Goal: Transaction & Acquisition: Purchase product/service

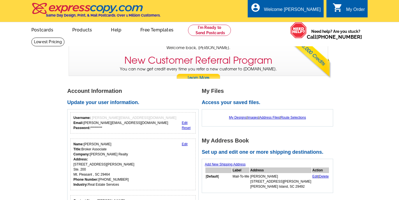
click at [188, 94] on div "Account Information Update your user information. Username: elizabeth@mycharles…" at bounding box center [134, 161] width 135 height 147
click at [47, 30] on link "Postcards" at bounding box center [41, 29] width 39 height 13
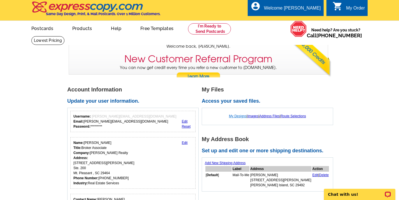
click at [233, 116] on link "My Designs" at bounding box center [238, 116] width 18 height 4
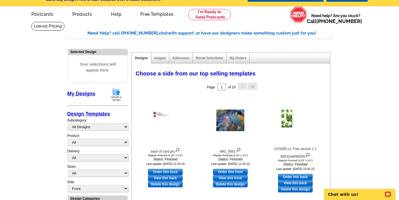
scroll to position [31, 0]
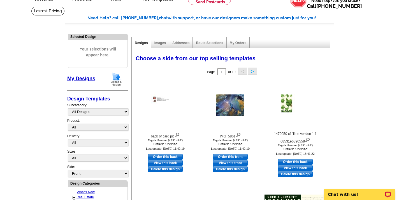
click at [117, 77] on img at bounding box center [116, 79] width 15 height 14
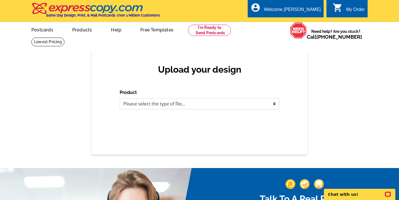
select select "1"
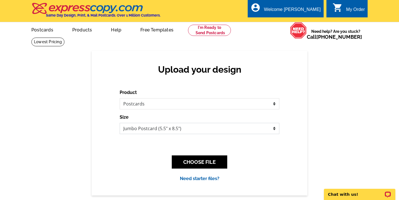
select select "1"
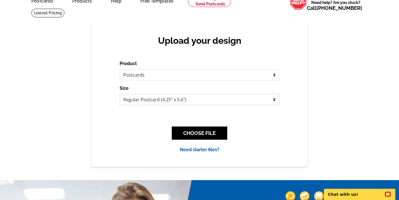
scroll to position [33, 0]
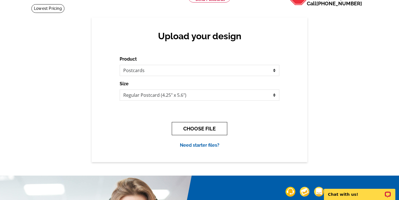
click at [199, 131] on button "CHOOSE FILE" at bounding box center [200, 128] width 56 height 13
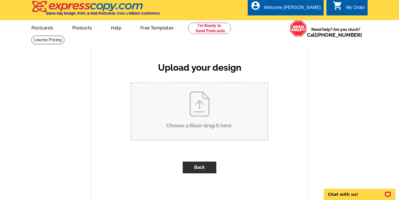
scroll to position [0, 0]
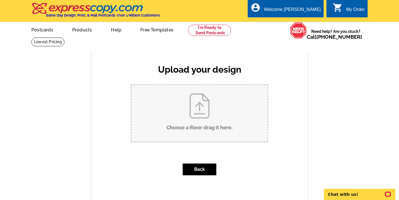
click at [195, 127] on input "Choose a file or drag it here ." at bounding box center [199, 113] width 136 height 57
type input "C:\fakepath\IMG_4864.jpg"
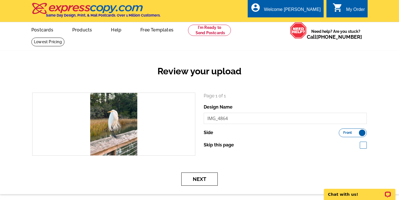
click at [203, 180] on button "Next" at bounding box center [199, 178] width 36 height 13
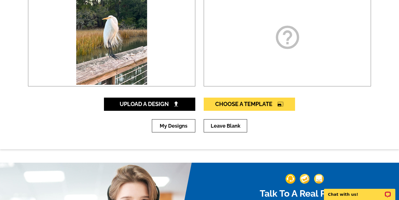
scroll to position [112, 0]
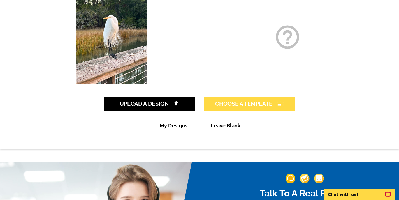
click at [225, 105] on span "Choose A Template photo_size_select_large" at bounding box center [249, 103] width 68 height 7
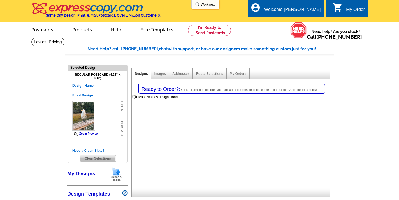
select select "1"
select select "back"
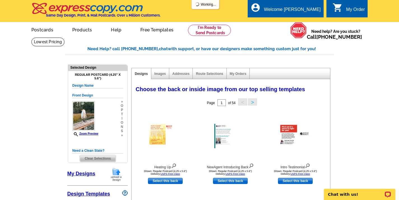
select select "785"
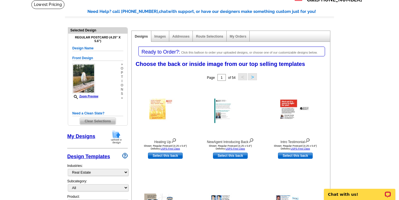
scroll to position [38, 0]
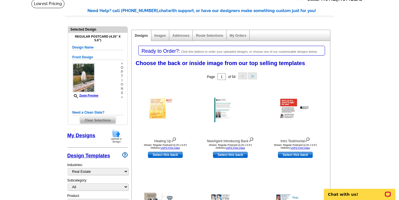
click at [83, 134] on link "My Designs" at bounding box center [81, 136] width 28 height 6
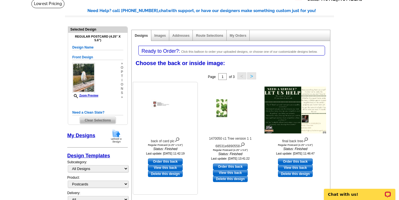
click at [168, 104] on img at bounding box center [165, 110] width 28 height 22
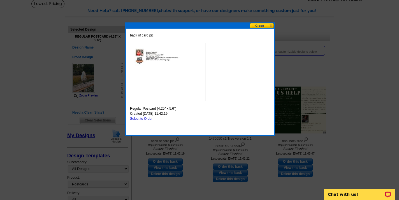
click at [142, 120] on link "Select to Order" at bounding box center [141, 119] width 23 height 4
select select "front"
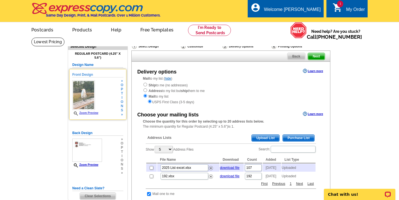
click at [95, 113] on link "Zoom Preview" at bounding box center [85, 112] width 26 height 3
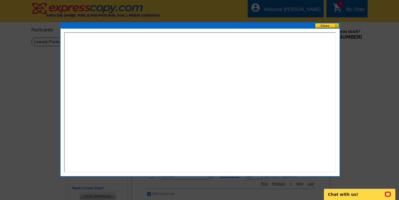
click at [325, 27] on button at bounding box center [327, 25] width 25 height 5
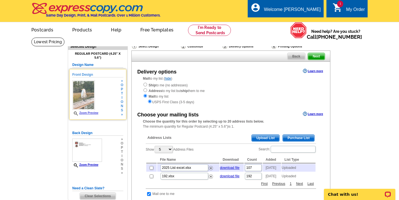
click at [76, 112] on icon at bounding box center [77, 113] width 6 height 4
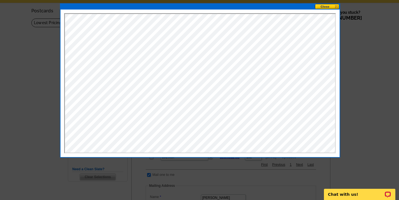
scroll to position [18, 0]
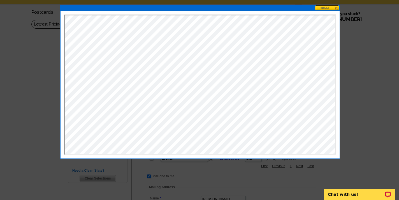
click at [323, 8] on button at bounding box center [327, 7] width 25 height 5
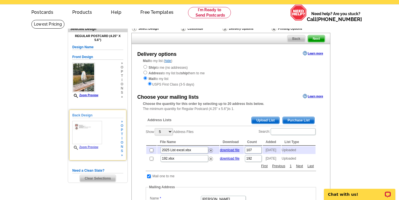
click at [89, 146] on link "Zoom Preview" at bounding box center [85, 147] width 26 height 3
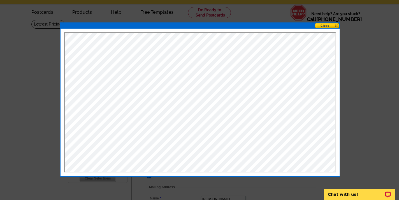
scroll to position [0, 0]
click at [325, 25] on button at bounding box center [327, 25] width 25 height 5
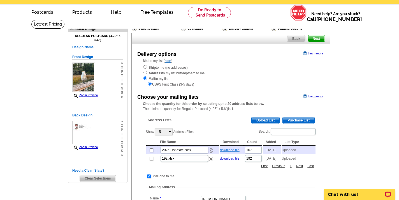
click at [229, 148] on link "download file" at bounding box center [230, 150] width 20 height 4
click at [261, 119] on span "Upload List" at bounding box center [266, 120] width 28 height 7
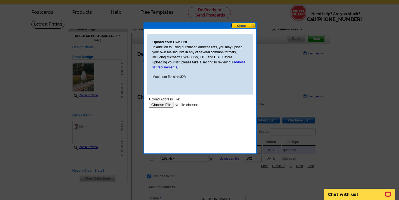
click at [159, 104] on input "file" at bounding box center [184, 105] width 71 height 6
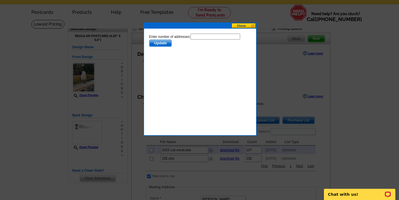
click at [162, 43] on span "Update" at bounding box center [160, 43] width 22 height 7
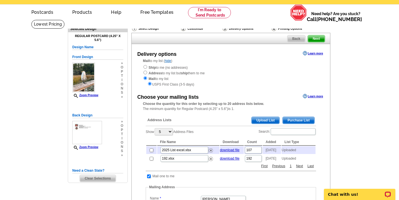
click at [198, 36] on div "Back Next" at bounding box center [230, 38] width 199 height 11
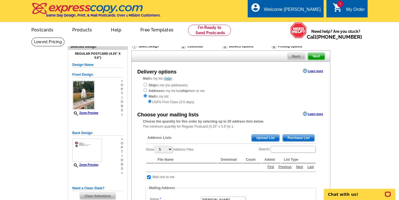
click at [145, 86] on input "radio" at bounding box center [146, 85] width 4 height 4
radio input "true"
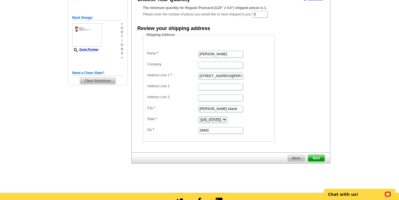
scroll to position [119, 0]
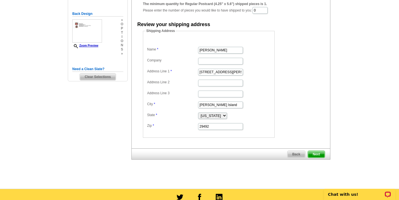
click at [323, 151] on span "Next" at bounding box center [316, 154] width 17 height 7
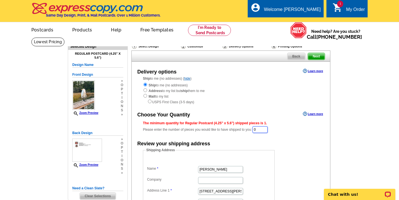
click at [262, 130] on input "0" at bounding box center [260, 129] width 15 height 7
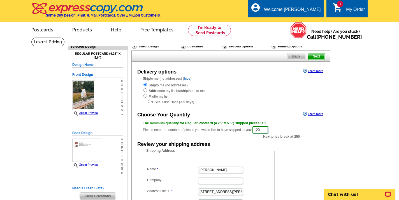
type input "120"
click at [304, 158] on form "Shipping Address Name Elizabeth Anderson Company Address Line 1 7852 Farr Stree…" at bounding box center [231, 202] width 176 height 109
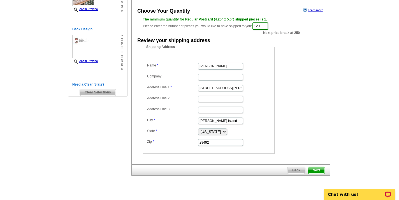
scroll to position [105, 0]
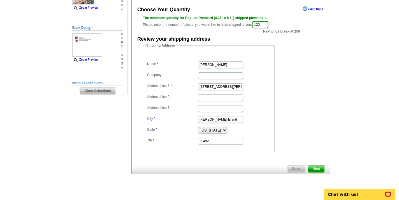
click at [315, 165] on span "Next" at bounding box center [316, 168] width 17 height 7
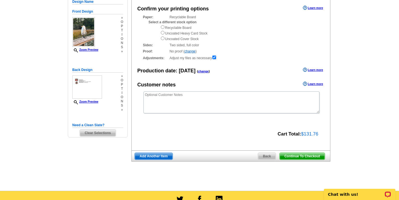
scroll to position [63, 0]
click at [308, 153] on span "Continue To Checkout" at bounding box center [302, 156] width 45 height 7
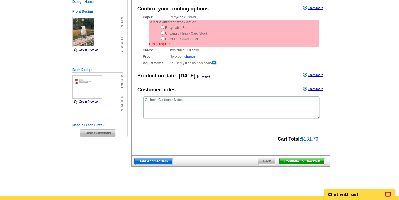
click at [163, 38] on input "radio" at bounding box center [163, 38] width 4 height 4
radio input "true"
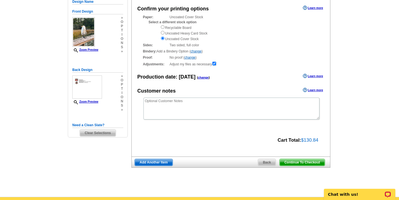
click at [287, 159] on span "Continue To Checkout" at bounding box center [302, 162] width 45 height 7
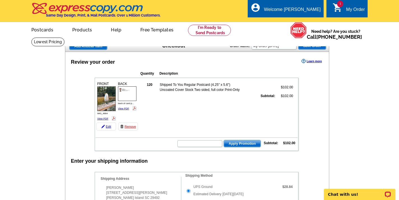
drag, startPoint x: 352, startPoint y: 44, endPoint x: 340, endPoint y: 46, distance: 12.4
click at [201, 145] on input "text" at bounding box center [199, 143] width 45 height 7
type input "CHAT2025"
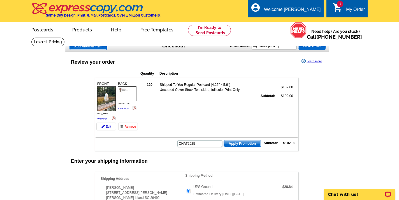
click at [233, 144] on span "Apply Promotion" at bounding box center [242, 143] width 37 height 7
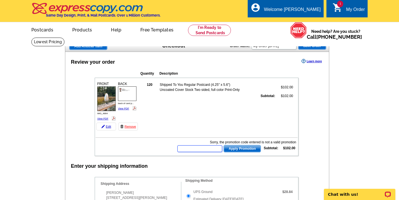
click at [190, 148] on input "text" at bounding box center [199, 148] width 45 height 7
type input "CHAT2024"
click at [225, 151] on span "Apply Promotion" at bounding box center [242, 148] width 37 height 7
click at [211, 150] on input "text" at bounding box center [199, 148] width 45 height 7
type input "CHAT2023"
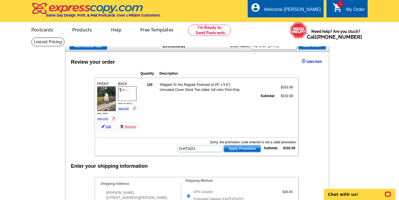
click at [243, 147] on span "Apply Promotion" at bounding box center [242, 148] width 37 height 7
click at [205, 148] on input "text" at bounding box center [199, 148] width 45 height 7
type input "CHAT25"
click at [244, 149] on span "Apply Promotion" at bounding box center [242, 148] width 37 height 7
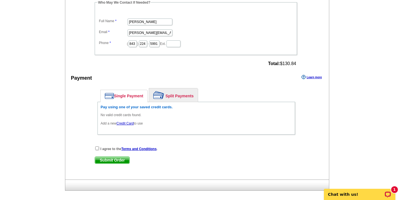
scroll to position [295, 0]
click at [350, 193] on p "Chat with us!" at bounding box center [356, 194] width 56 height 4
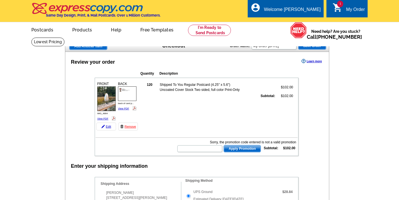
scroll to position [0, 0]
click at [307, 30] on img at bounding box center [298, 30] width 17 height 16
click at [333, 34] on link "[PHONE_NUMBER]" at bounding box center [340, 37] width 46 height 6
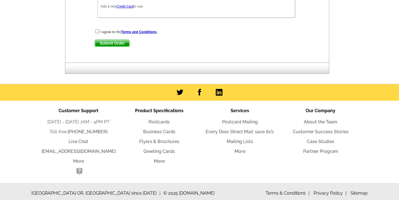
scroll to position [411, 0]
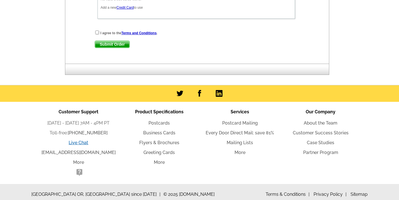
click at [77, 141] on link "Live Chat" at bounding box center [79, 142] width 20 height 5
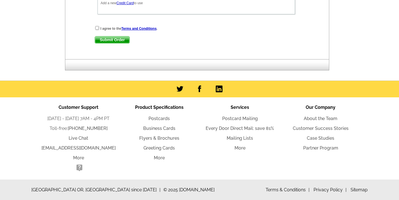
scroll to position [415, 0]
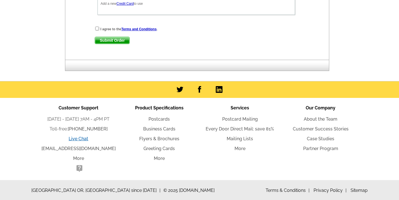
click at [75, 140] on link "Live Chat" at bounding box center [79, 138] width 20 height 5
click at [75, 136] on link "Live Chat" at bounding box center [79, 138] width 20 height 5
click at [78, 139] on link "Live Chat" at bounding box center [79, 138] width 20 height 5
click at [82, 140] on link "Live Chat" at bounding box center [79, 138] width 20 height 5
click at [82, 138] on link "Live Chat" at bounding box center [79, 138] width 20 height 5
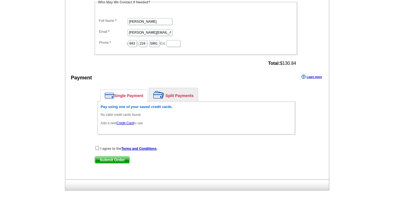
scroll to position [308, 0]
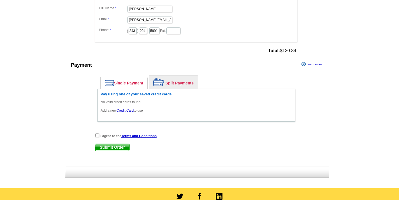
click at [127, 110] on link "Credit Card" at bounding box center [125, 111] width 17 height 4
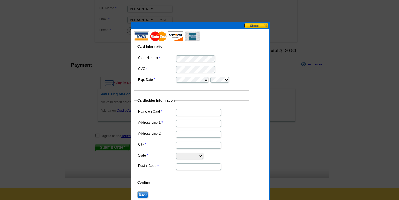
click at [193, 113] on input "Name on Card" at bounding box center [198, 112] width 45 height 7
type input "[PERSON_NAME]"
type input "[STREET_ADDRESS][PERSON_NAME]"
type input "[GEOGRAPHIC_DATA]"
select select "SC"
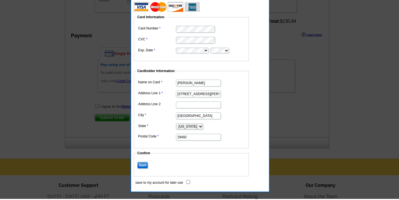
scroll to position [342, 0]
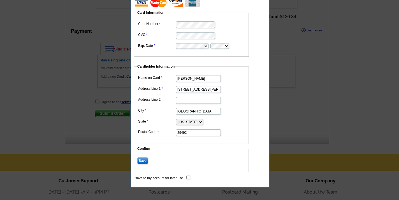
type input "29492"
click at [145, 160] on input "Save" at bounding box center [142, 160] width 11 height 7
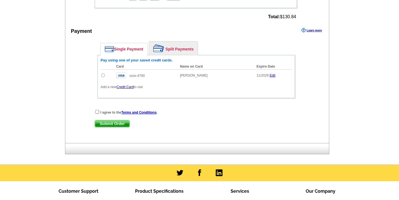
click at [98, 101] on div "Single Payment Split Payments Pay using one of your saved credit cards. Card Na…" at bounding box center [196, 71] width 203 height 66
click at [98, 102] on div "Single Payment Split Payments Pay using one of your saved credit cards. Card Na…" at bounding box center [196, 71] width 203 height 66
click at [103, 74] on input "radio" at bounding box center [103, 75] width 4 height 4
radio input "true"
click at [96, 111] on input "checkbox" at bounding box center [97, 112] width 4 height 4
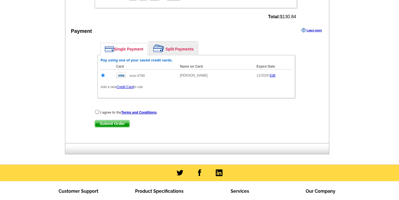
checkbox input "true"
click at [102, 120] on span "Submit Order" at bounding box center [112, 123] width 34 height 7
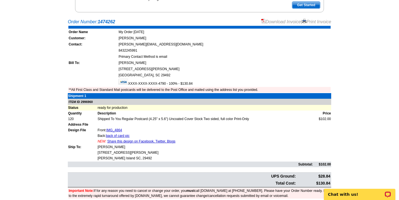
scroll to position [103, 0]
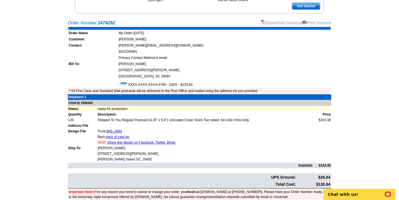
click at [277, 22] on link "Download Invoice" at bounding box center [281, 22] width 40 height 5
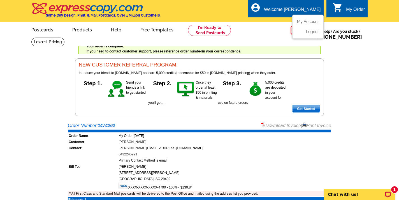
scroll to position [0, 0]
click at [306, 33] on link "Logout" at bounding box center [312, 31] width 14 height 5
